Goal: Information Seeking & Learning: Learn about a topic

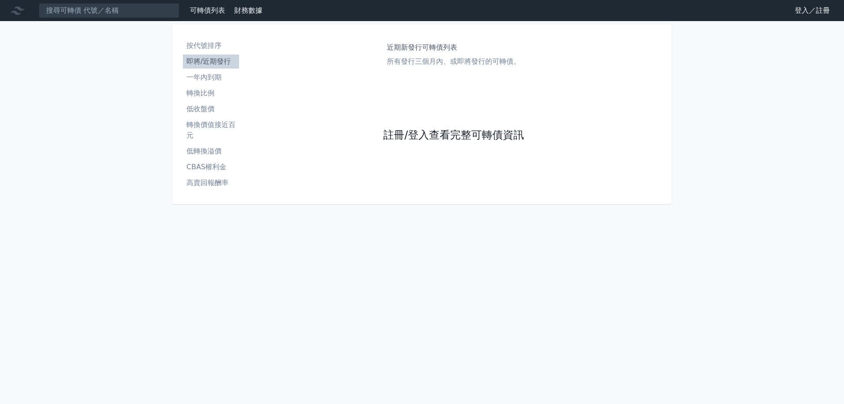
click at [383, 134] on div "近期新發行可轉債列表 所有發行三個月內、或即將發行的可轉債。 註冊/登入查看完整可轉債資訊" at bounding box center [454, 114] width 422 height 158
click at [426, 137] on link "註冊/登入查看完整可轉債資訊" at bounding box center [453, 135] width 141 height 14
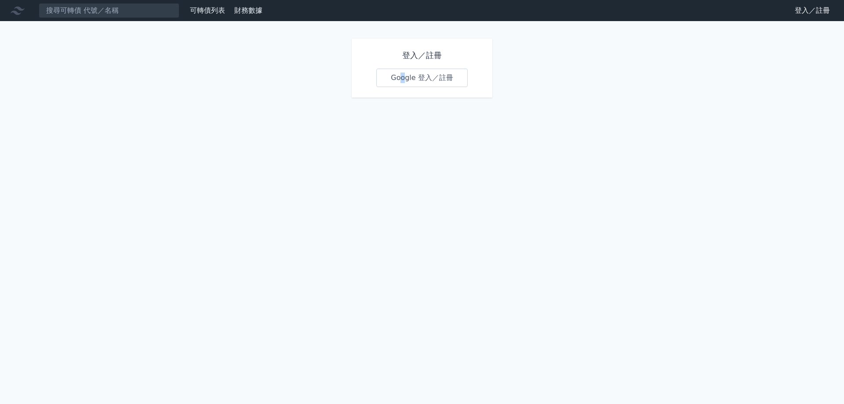
click at [404, 89] on div "登入／註冊 Google 登入／註冊" at bounding box center [422, 68] width 141 height 59
click at [409, 86] on link "Google 登入／註冊" at bounding box center [421, 78] width 91 height 18
click at [412, 85] on link "Google 登入／註冊" at bounding box center [421, 78] width 91 height 18
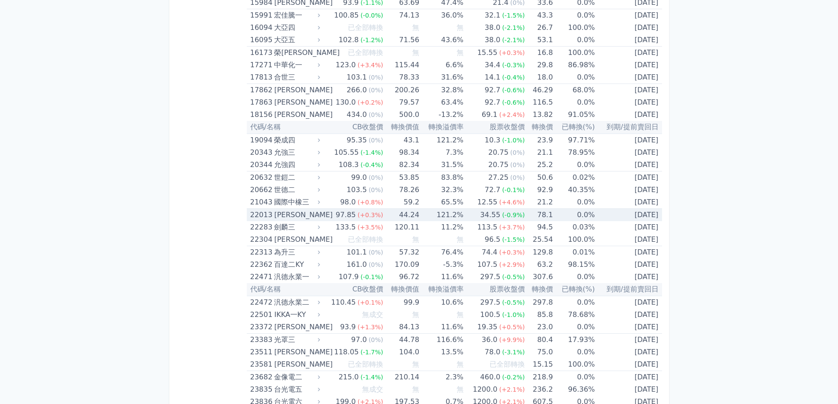
scroll to position [440, 0]
click at [380, 212] on span "(+0.3%)" at bounding box center [371, 215] width 26 height 7
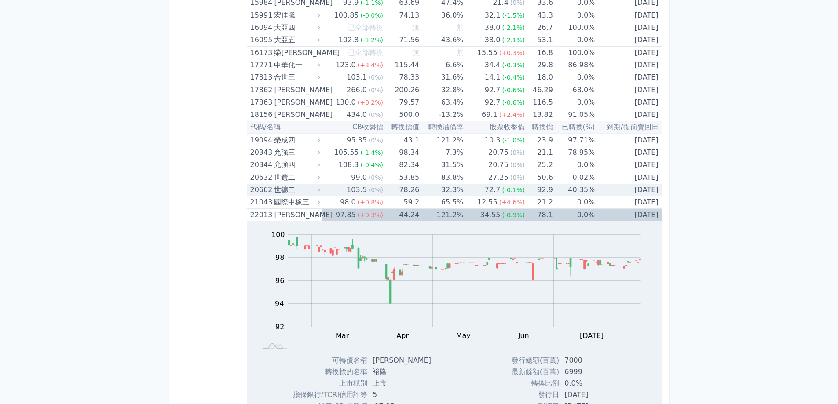
click at [404, 195] on td "78.26" at bounding box center [401, 190] width 36 height 12
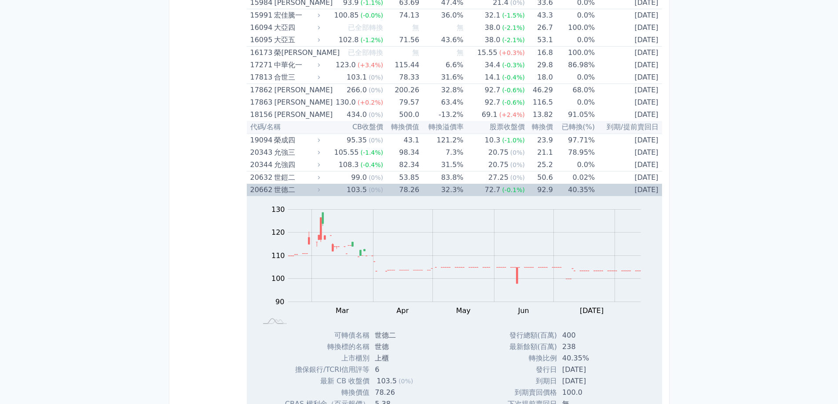
click at [425, 185] on td "32.3%" at bounding box center [441, 190] width 44 height 12
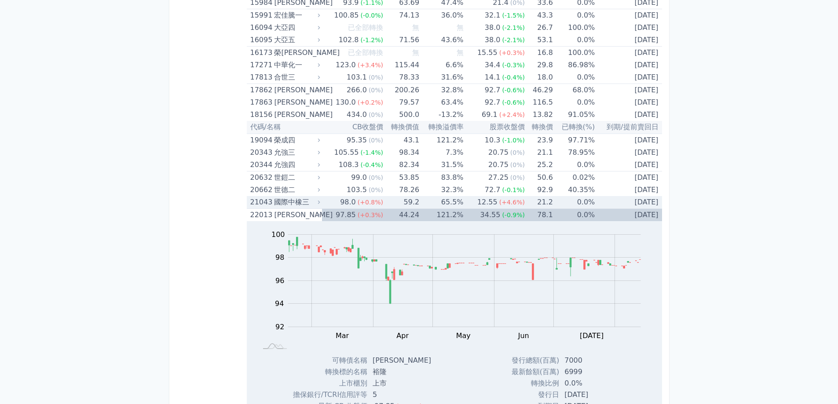
click at [425, 202] on td "65.5%" at bounding box center [441, 202] width 44 height 13
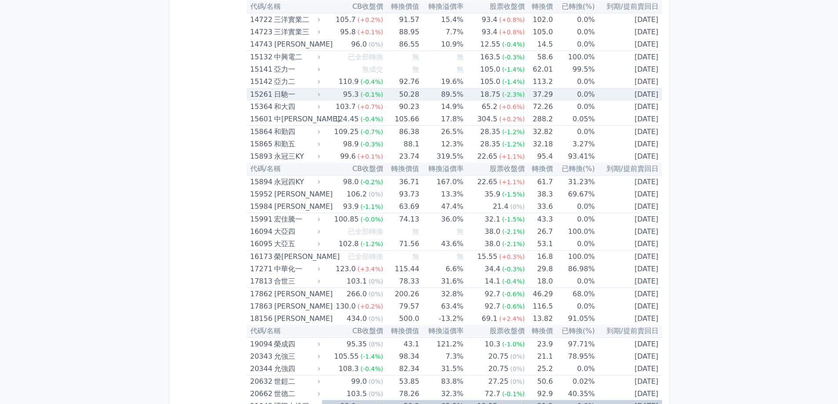
scroll to position [220, 0]
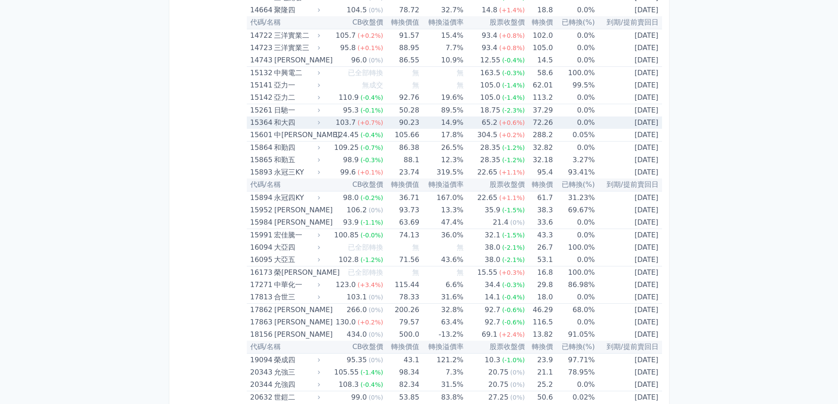
click at [316, 123] on div "和大四" at bounding box center [296, 123] width 44 height 12
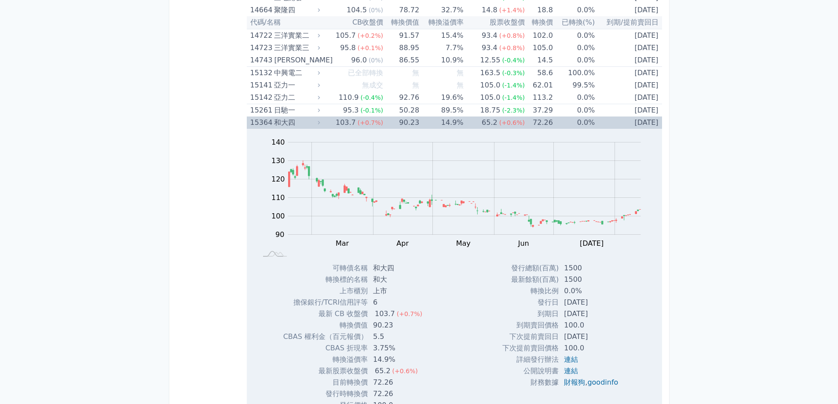
click at [317, 122] on div "和大四" at bounding box center [296, 123] width 44 height 12
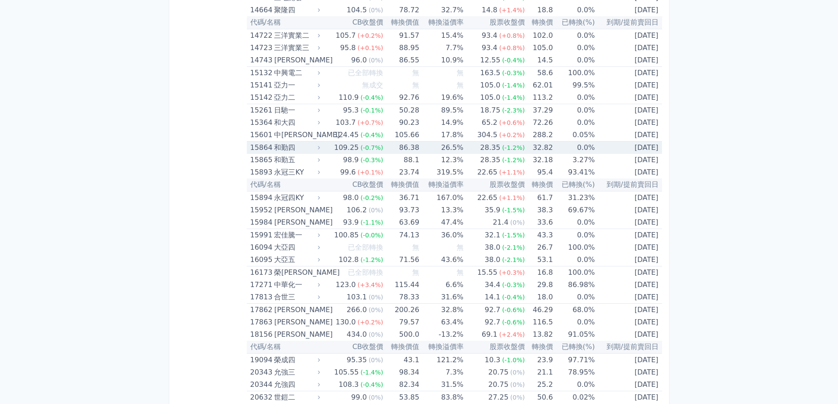
click at [318, 146] on div "和勤四" at bounding box center [296, 148] width 44 height 12
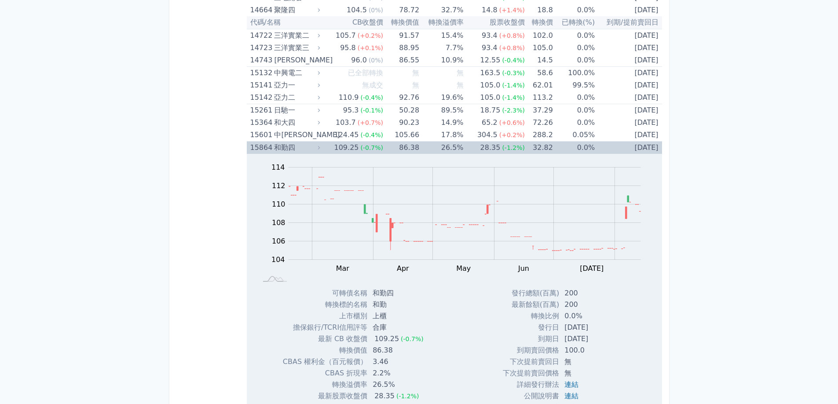
click at [318, 146] on div "和勤四" at bounding box center [296, 148] width 44 height 12
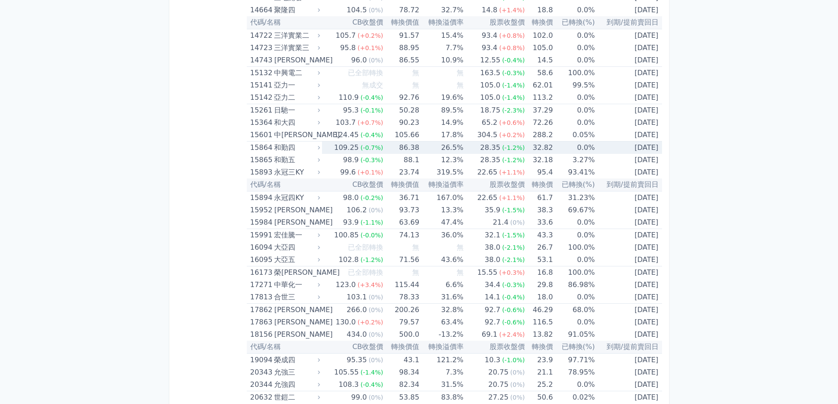
click at [318, 146] on div "和勤四" at bounding box center [296, 148] width 44 height 12
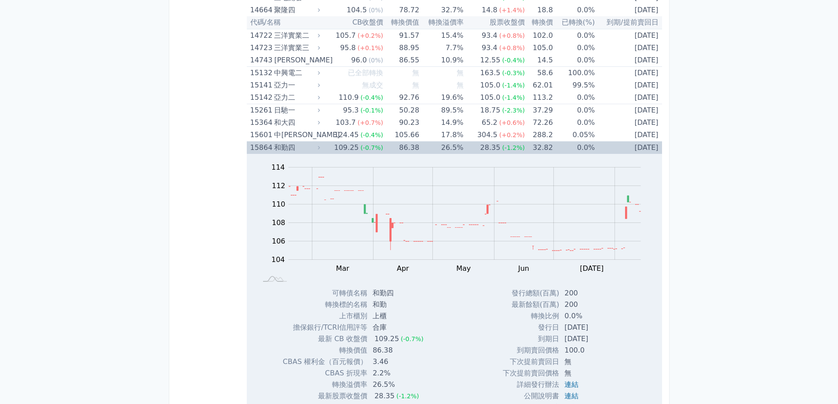
click at [318, 146] on div "和勤四" at bounding box center [296, 148] width 44 height 12
